Goal: Task Accomplishment & Management: Manage account settings

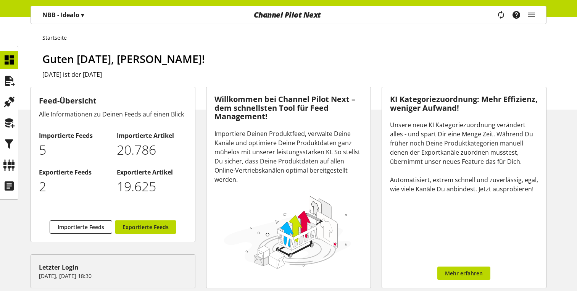
click at [75, 18] on p "NBB - Idealo ▾" at bounding box center [63, 14] width 42 height 9
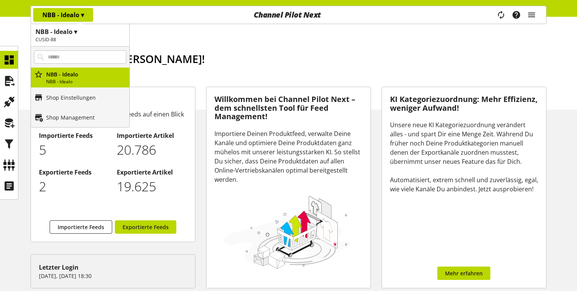
click at [332, 55] on h1 "Guten [DATE], [PERSON_NAME]!" at bounding box center [294, 59] width 505 height 16
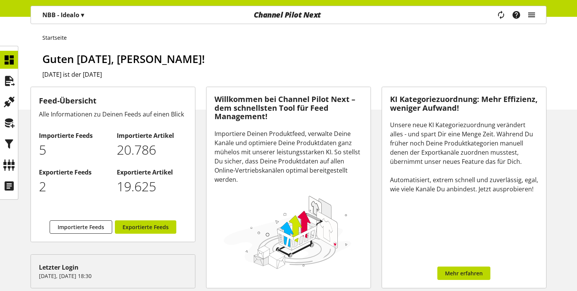
click at [535, 14] on icon "main navigation" at bounding box center [531, 15] width 9 height 14
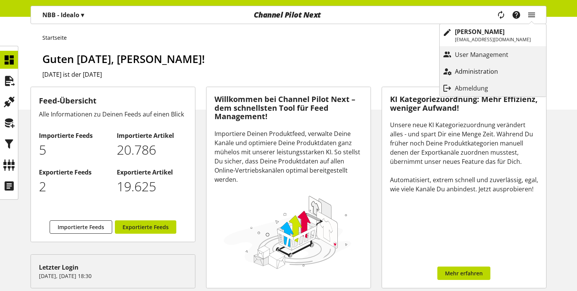
click at [482, 71] on p "Administration" at bounding box center [484, 71] width 58 height 9
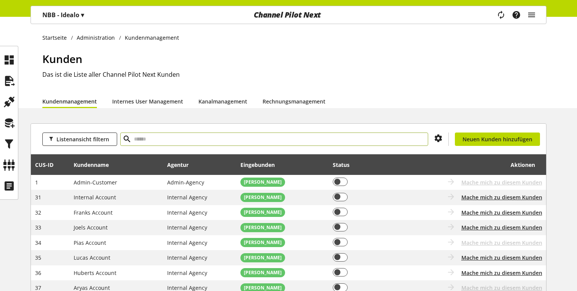
click at [214, 136] on input "text" at bounding box center [274, 139] width 308 height 13
type input "****"
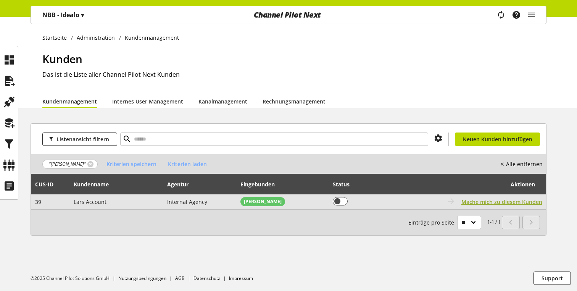
click at [470, 199] on span "Mache mich zu diesem Kunden" at bounding box center [502, 202] width 81 height 8
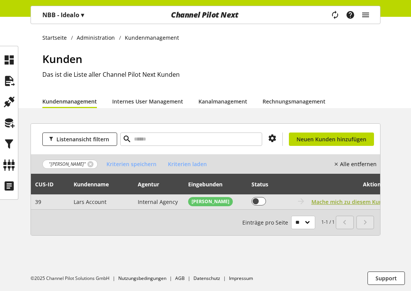
click at [350, 203] on span "Mache mich zu diesem Kunden" at bounding box center [352, 202] width 81 height 8
click at [332, 201] on span "Mache mich zu diesem Kunden" at bounding box center [352, 202] width 81 height 8
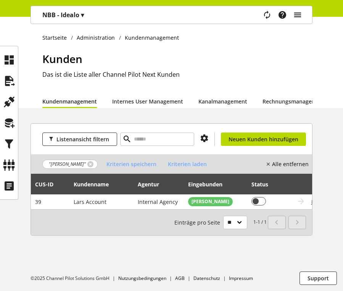
click at [296, 19] on icon "main navigation" at bounding box center [297, 15] width 9 height 14
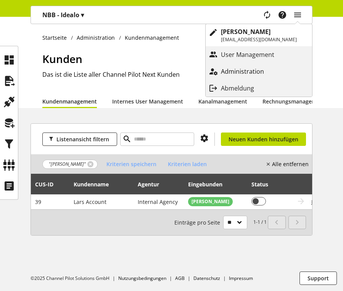
click at [265, 69] on p "Administration" at bounding box center [250, 71] width 58 height 9
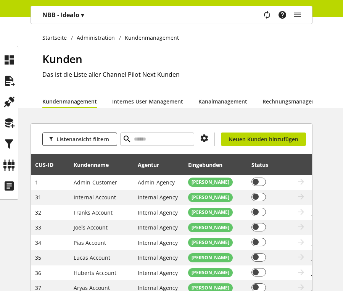
click at [295, 14] on icon "main navigation" at bounding box center [297, 15] width 9 height 14
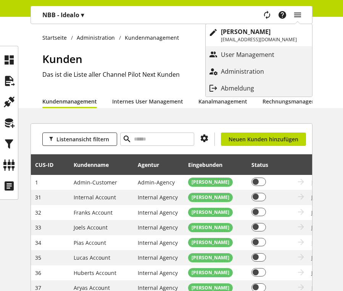
click at [77, 16] on p "NBB - Idealo ▾" at bounding box center [63, 14] width 42 height 9
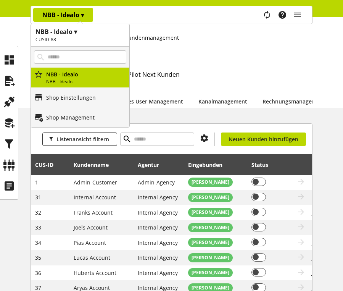
click at [71, 121] on link "Shop Management" at bounding box center [80, 117] width 99 height 20
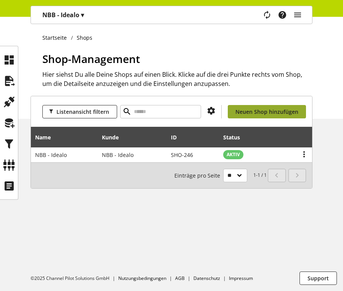
click at [275, 113] on span "Neuen Shop hinzufügen" at bounding box center [267, 112] width 63 height 8
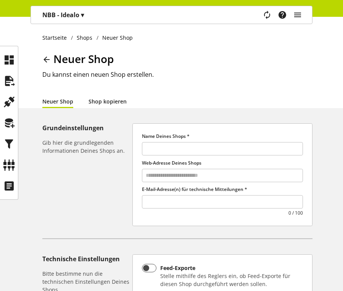
click at [119, 104] on link "Shop kopieren" at bounding box center [108, 101] width 38 height 8
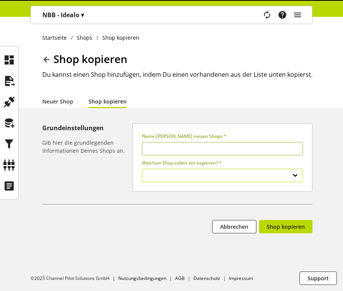
select select
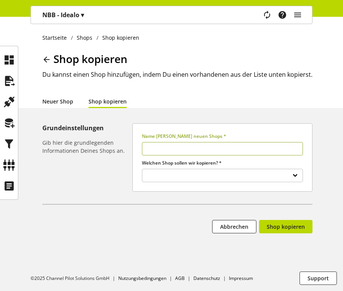
click at [60, 100] on link "Neuer Shop" at bounding box center [57, 101] width 31 height 8
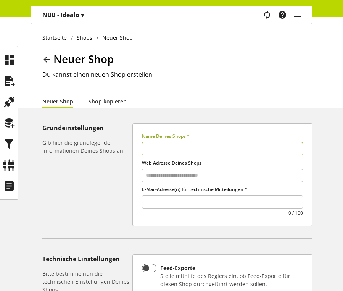
click at [65, 18] on p "NBB - Idealo ▾" at bounding box center [63, 14] width 42 height 9
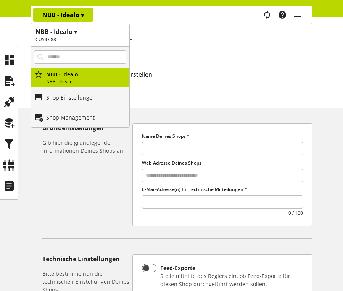
click at [162, 49] on div "Startseite Shops Neuer Shop Neuer Shop Du kannst einen neuen Shop erstellen. Ne…" at bounding box center [171, 62] width 343 height 91
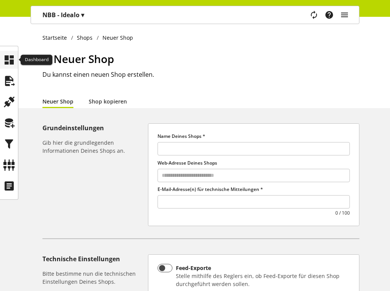
click at [5, 64] on icon at bounding box center [9, 59] width 12 height 15
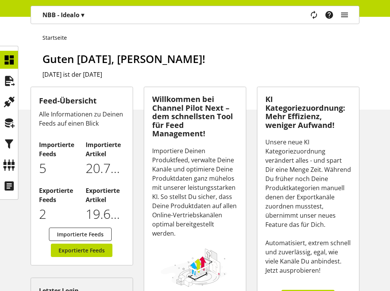
click at [65, 12] on p "NBB - Idealo ▾" at bounding box center [63, 14] width 42 height 9
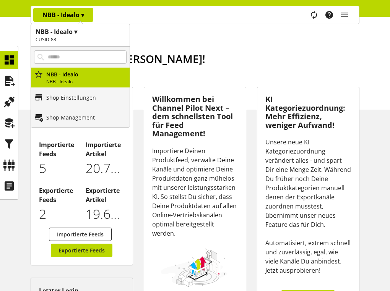
click at [109, 172] on p "20.786" at bounding box center [105, 168] width 39 height 19
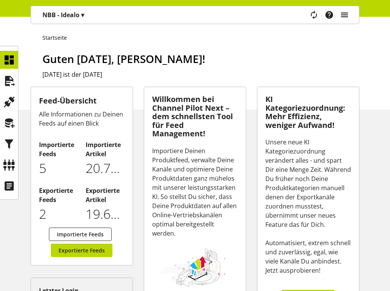
click at [348, 13] on icon "main navigation" at bounding box center [344, 15] width 9 height 14
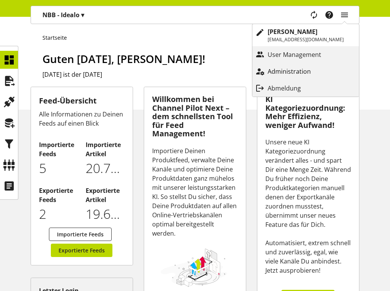
click at [308, 73] on p "Administration" at bounding box center [296, 71] width 58 height 9
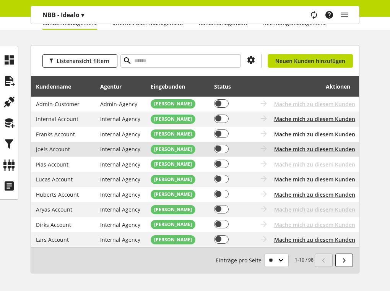
scroll to position [105, 0]
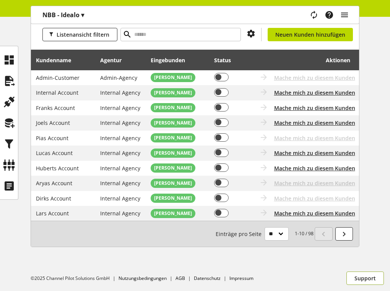
click at [361, 280] on span "Support" at bounding box center [364, 278] width 21 height 8
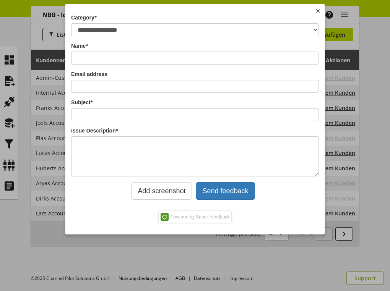
scroll to position [0, 0]
click at [320, 11] on img at bounding box center [318, 11] width 6 height 6
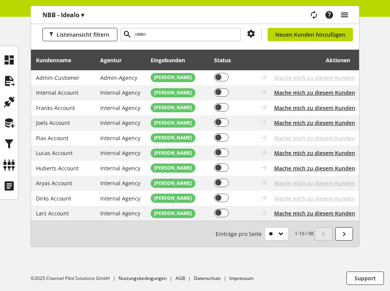
click at [345, 15] on icon "main navigation" at bounding box center [344, 15] width 9 height 14
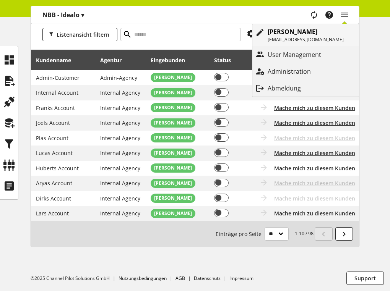
click at [338, 30] on p "[PERSON_NAME]" at bounding box center [305, 31] width 76 height 9
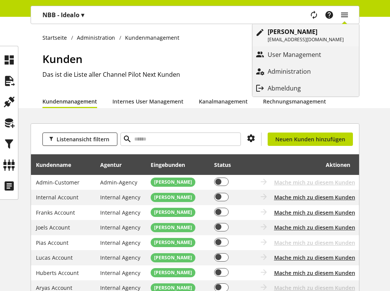
select select "**"
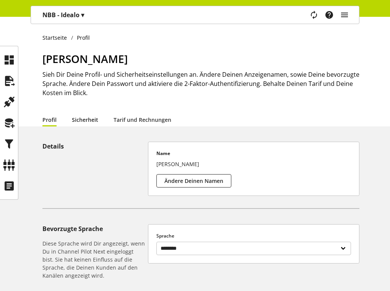
click at [76, 120] on link "Sicherheit" at bounding box center [85, 120] width 26 height 8
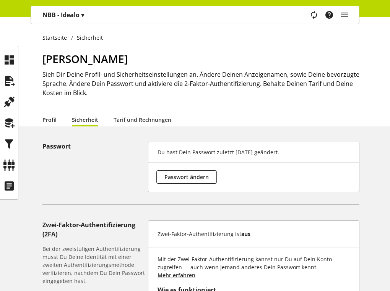
click at [53, 121] on link "Profil" at bounding box center [49, 120] width 14 height 8
select select "**"
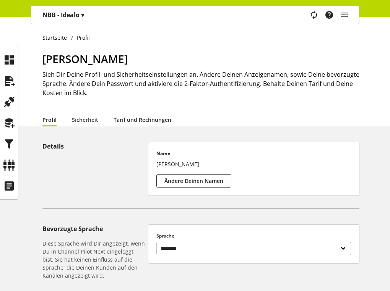
click at [121, 116] on link "Tarif und Rechnungen" at bounding box center [142, 120] width 58 height 8
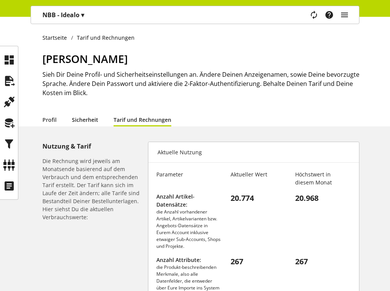
click at [87, 124] on link "Sicherheit" at bounding box center [85, 120] width 26 height 8
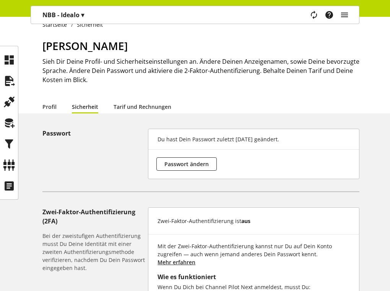
scroll to position [2, 0]
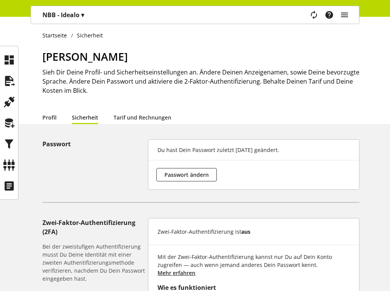
click at [55, 118] on link "Profil" at bounding box center [49, 117] width 14 height 8
select select "**"
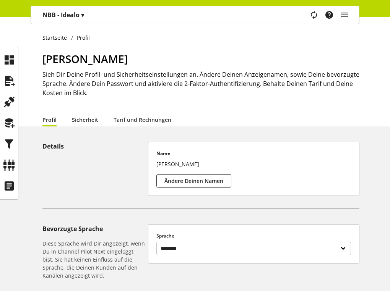
click at [90, 124] on link "Sicherheit" at bounding box center [85, 120] width 26 height 8
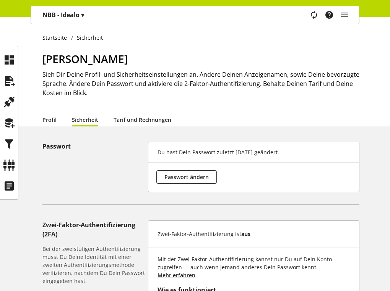
click at [132, 116] on link "Tarif und Rechnungen" at bounding box center [142, 120] width 58 height 8
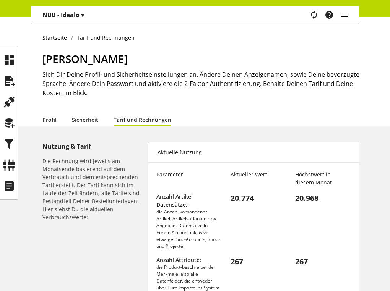
click at [344, 13] on icon "main navigation" at bounding box center [344, 15] width 9 height 14
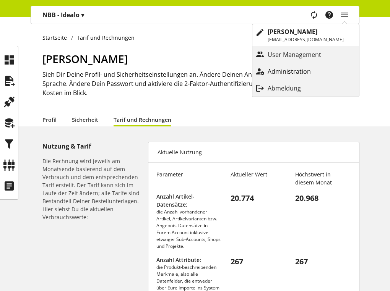
click at [307, 67] on p "Administration" at bounding box center [296, 71] width 58 height 9
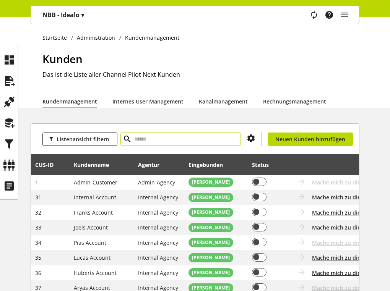
click at [195, 141] on input "text" at bounding box center [180, 139] width 120 height 13
type input "****"
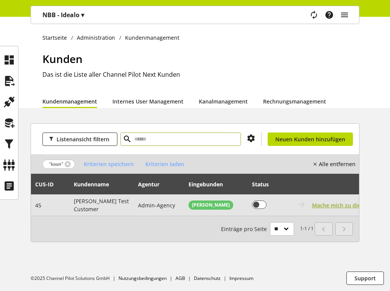
click at [333, 201] on span "Mache mich zu diesem Kunden" at bounding box center [352, 205] width 81 height 8
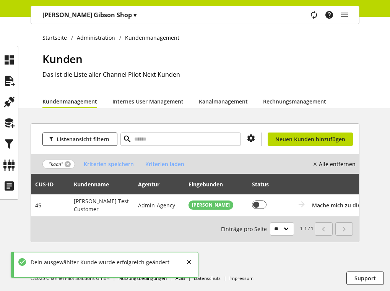
click at [67, 165] on link at bounding box center [68, 164] width 6 height 6
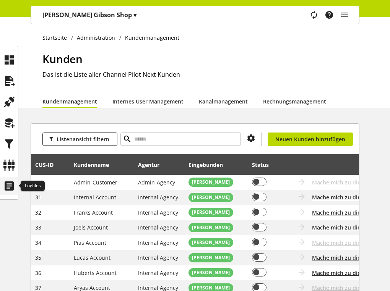
click at [5, 185] on icon at bounding box center [9, 185] width 12 height 15
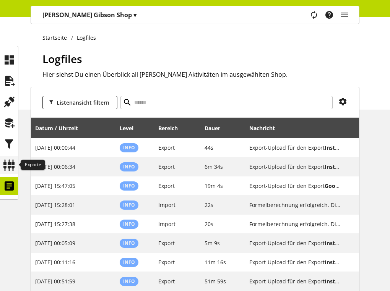
click at [5, 158] on icon at bounding box center [9, 164] width 12 height 15
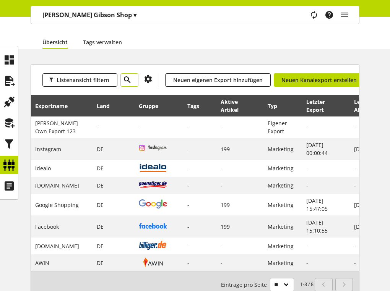
click at [131, 82] on span at bounding box center [126, 79] width 13 height 13
click at [128, 82] on icon at bounding box center [127, 80] width 9 height 14
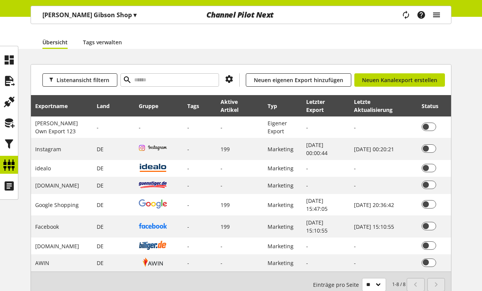
click at [434, 18] on icon "main navigation" at bounding box center [436, 15] width 9 height 14
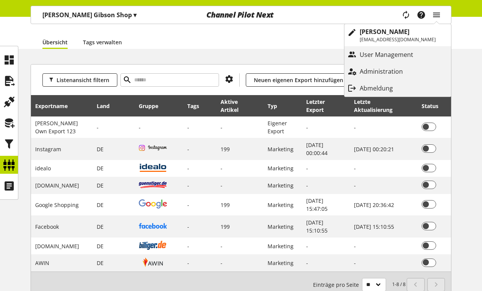
click at [53, 11] on p "[PERSON_NAME] Gibson Shop ▾" at bounding box center [89, 14] width 94 height 9
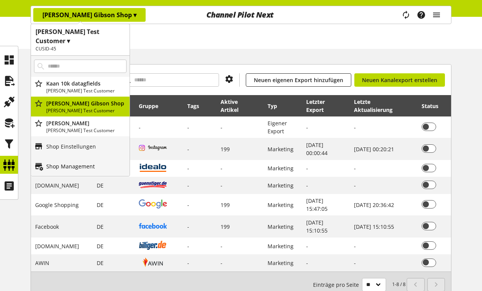
click at [72, 162] on p "Shop Management" at bounding box center [70, 166] width 49 height 8
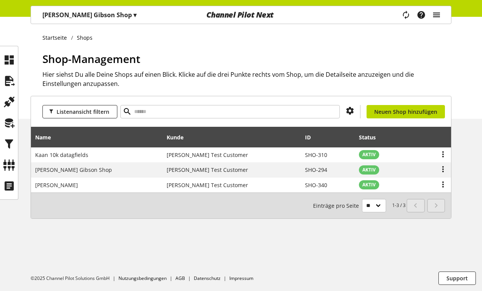
click at [440, 17] on icon "main navigation" at bounding box center [436, 15] width 9 height 14
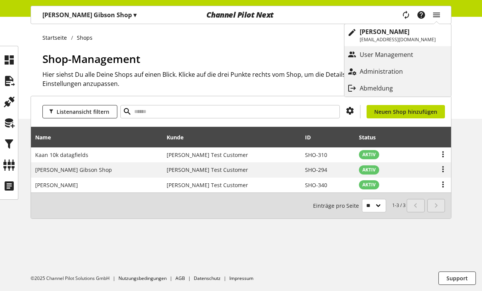
click at [201, 51] on h1 "Shop-Management" at bounding box center [246, 59] width 409 height 16
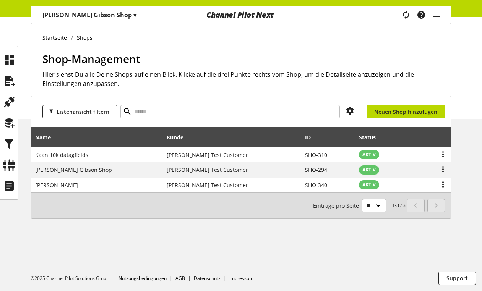
click at [99, 14] on p "[PERSON_NAME] Gibson Shop ▾" at bounding box center [89, 14] width 94 height 9
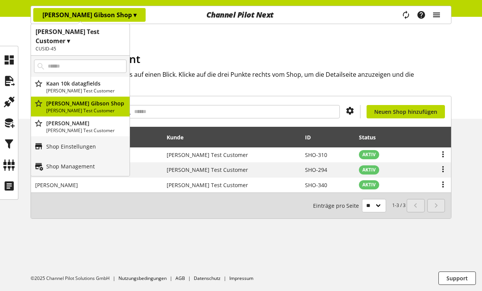
click at [440, 19] on icon "main navigation" at bounding box center [436, 15] width 9 height 14
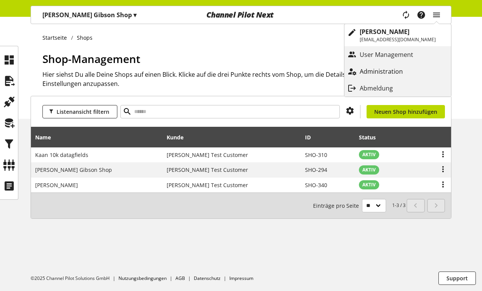
click at [383, 77] on link "Administration" at bounding box center [397, 72] width 107 height 14
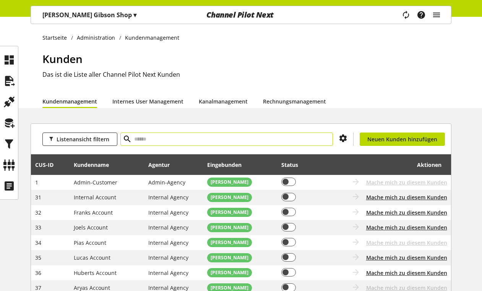
click at [236, 139] on input "text" at bounding box center [226, 139] width 212 height 13
type input "****"
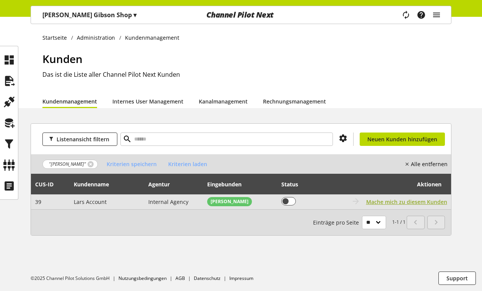
click at [393, 202] on span "Mache mich zu diesem Kunden" at bounding box center [406, 202] width 81 height 8
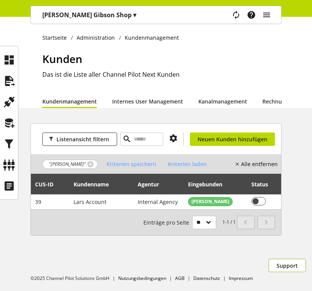
click at [293, 265] on span "Support" at bounding box center [287, 266] width 21 height 8
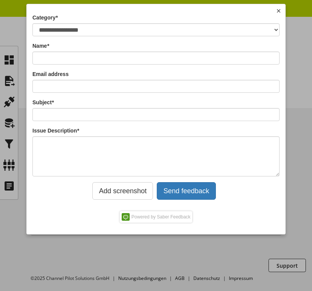
click at [199, 32] on select "**********" at bounding box center [155, 29] width 247 height 13
click at [171, 36] on select "**********" at bounding box center [155, 29] width 247 height 13
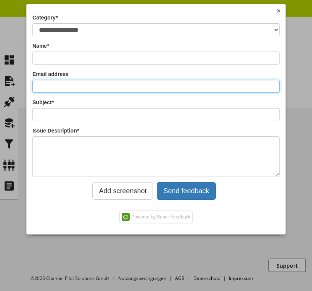
click at [136, 84] on div "Email address" at bounding box center [155, 81] width 247 height 23
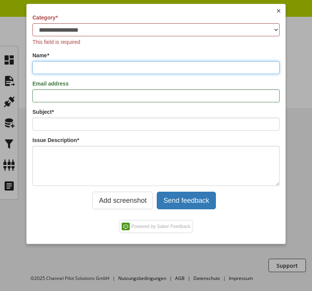
click at [130, 70] on input "Name *" at bounding box center [155, 67] width 247 height 13
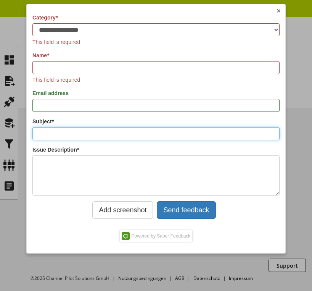
click at [97, 123] on div "Subject *" at bounding box center [155, 129] width 247 height 23
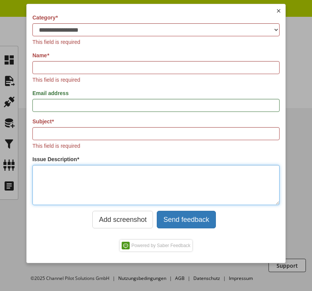
click at [53, 168] on textarea "Issue Description *" at bounding box center [155, 185] width 247 height 40
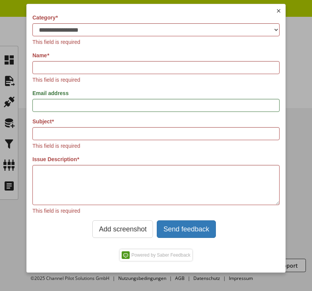
click at [110, 152] on div "**********" at bounding box center [156, 138] width 259 height 268
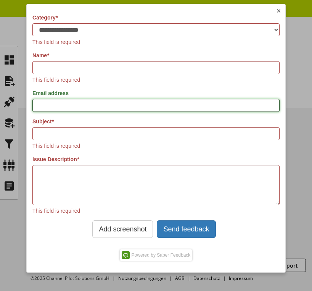
click at [110, 106] on input "Email address" at bounding box center [155, 105] width 247 height 13
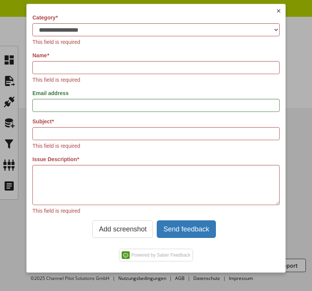
click at [137, 88] on div "**********" at bounding box center [156, 138] width 259 height 268
click at [279, 11] on img at bounding box center [279, 11] width 6 height 6
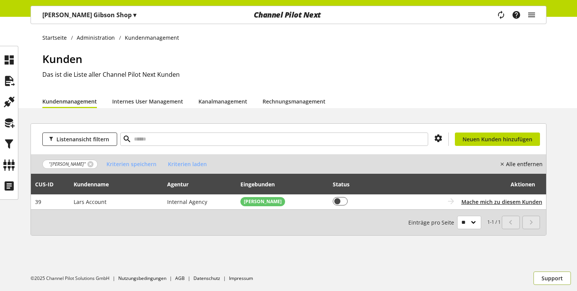
click at [545, 281] on span "Support" at bounding box center [552, 278] width 21 height 8
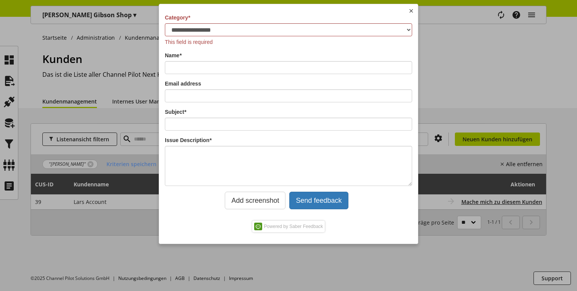
click at [412, 10] on img at bounding box center [412, 11] width 6 height 6
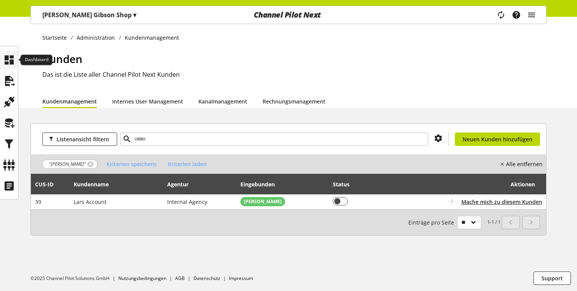
click at [15, 63] on div at bounding box center [9, 60] width 18 height 18
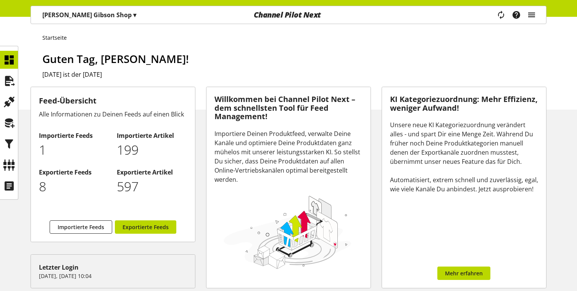
click at [532, 11] on icon "main navigation" at bounding box center [531, 15] width 9 height 14
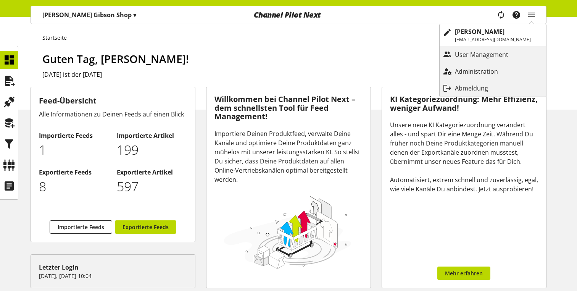
click at [310, 48] on div "Startseite Guten Tag, [PERSON_NAME]! [DATE] ist der [DATE]" at bounding box center [288, 63] width 577 height 93
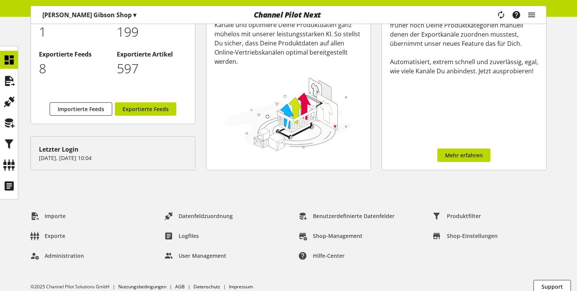
scroll to position [126, 0]
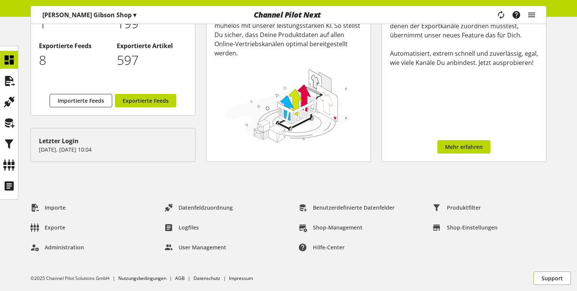
click at [553, 279] on span "Support" at bounding box center [552, 278] width 21 height 8
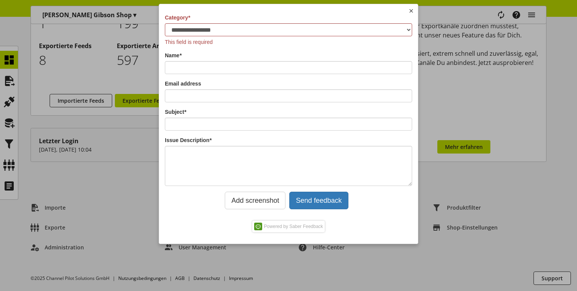
click at [412, 11] on img at bounding box center [412, 11] width 6 height 6
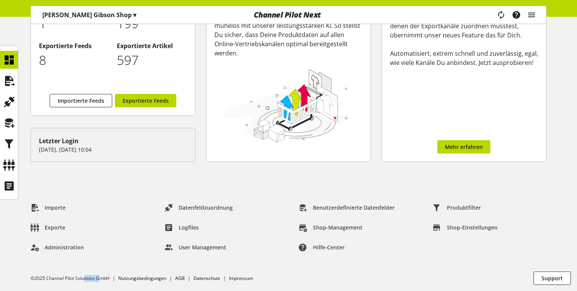
drag, startPoint x: 85, startPoint y: 279, endPoint x: 103, endPoint y: 279, distance: 18.0
click at [103, 279] on li "©2025 Channel Pilot Solutions GmbH" at bounding box center [75, 278] width 88 height 7
click at [182, 275] on link "AGB" at bounding box center [180, 278] width 10 height 6
click at [212, 279] on link "Datenschutz" at bounding box center [207, 278] width 27 height 6
